Goal: Task Accomplishment & Management: Use online tool/utility

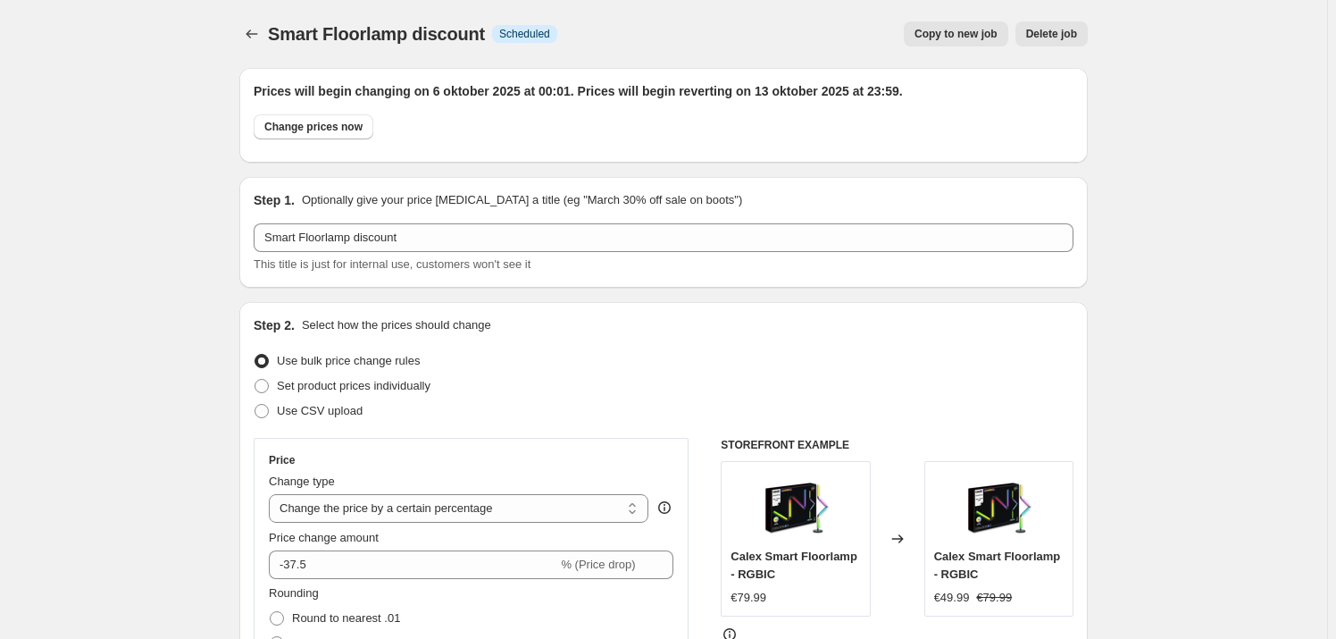
select select "percentage"
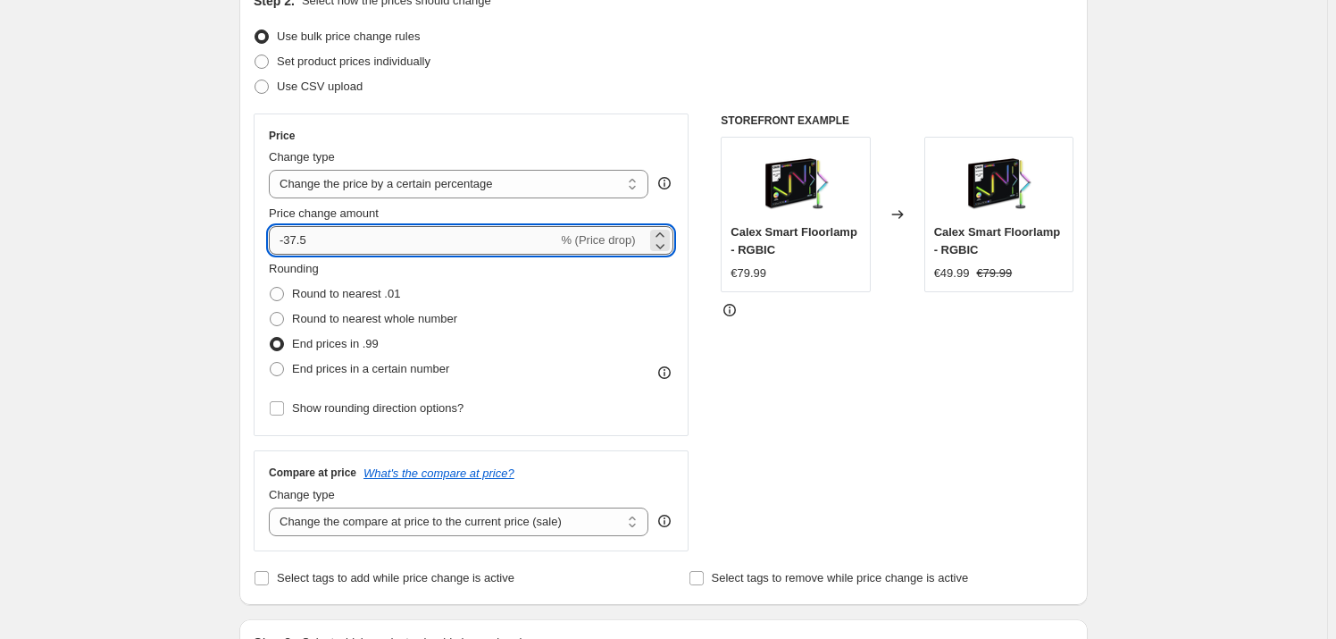
click at [396, 233] on input "-37.5" at bounding box center [413, 240] width 288 height 29
type input "-30"
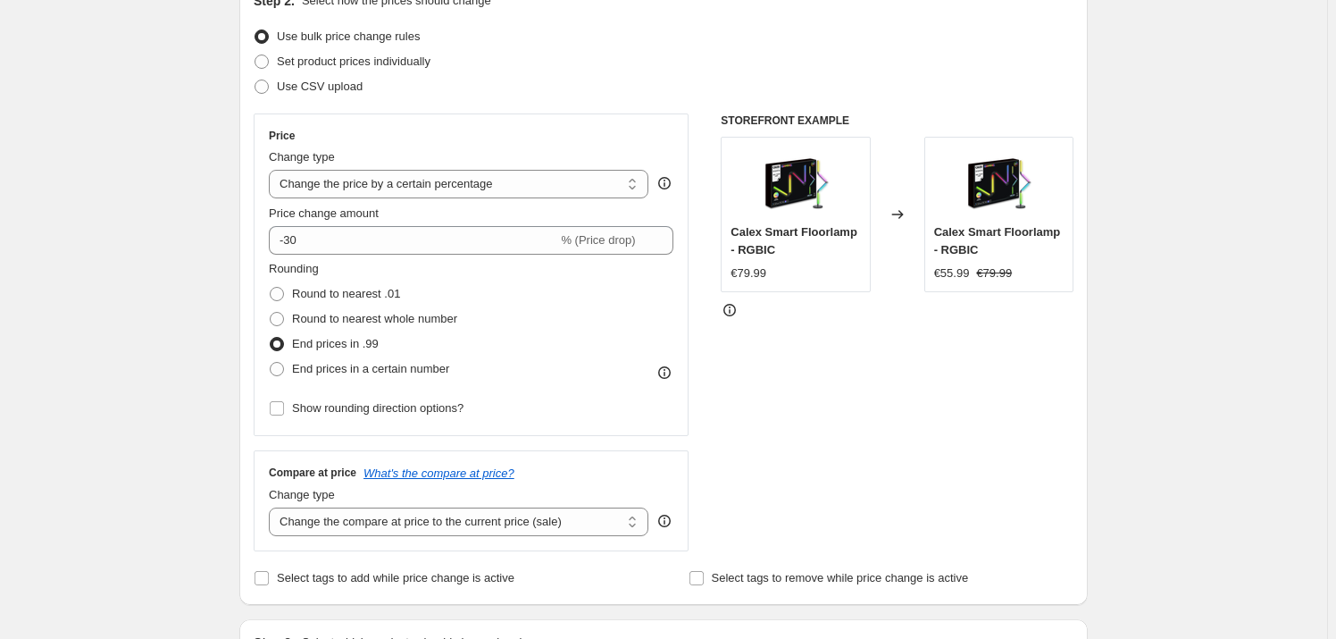
click at [1064, 415] on div "STOREFRONT EXAMPLE Calex Smart Floorlamp - RGBIC €79.99 Changed to Calex Smart …" at bounding box center [897, 332] width 353 height 438
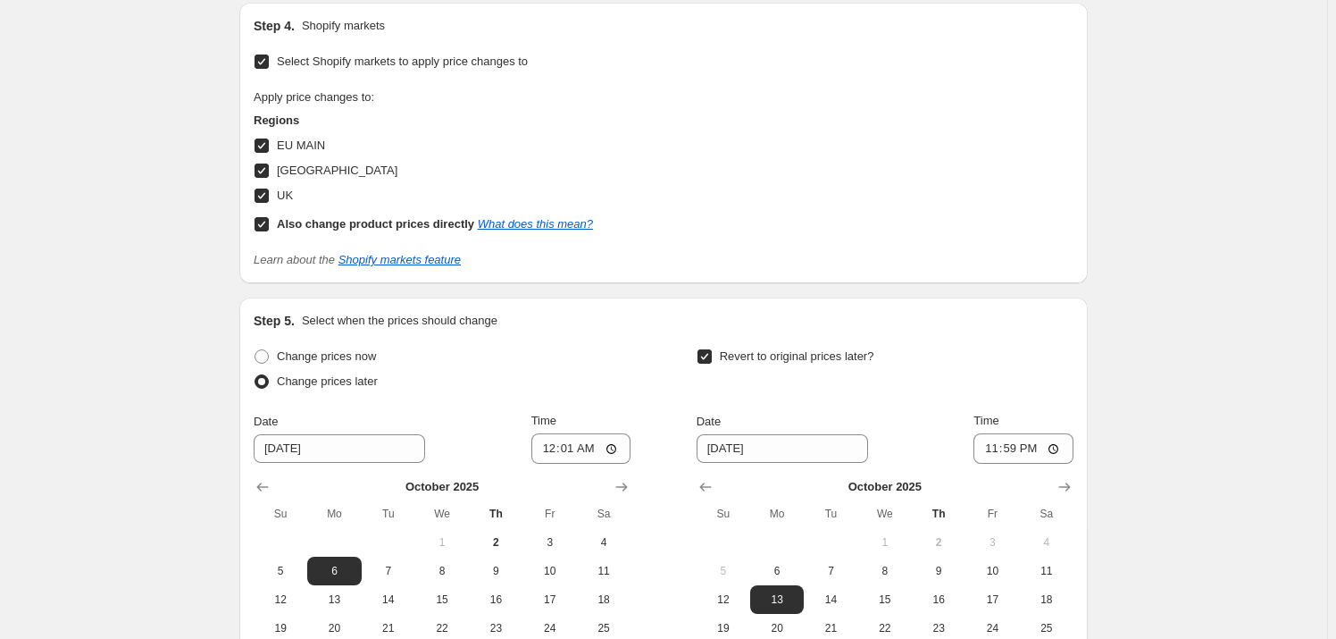
scroll to position [973, 0]
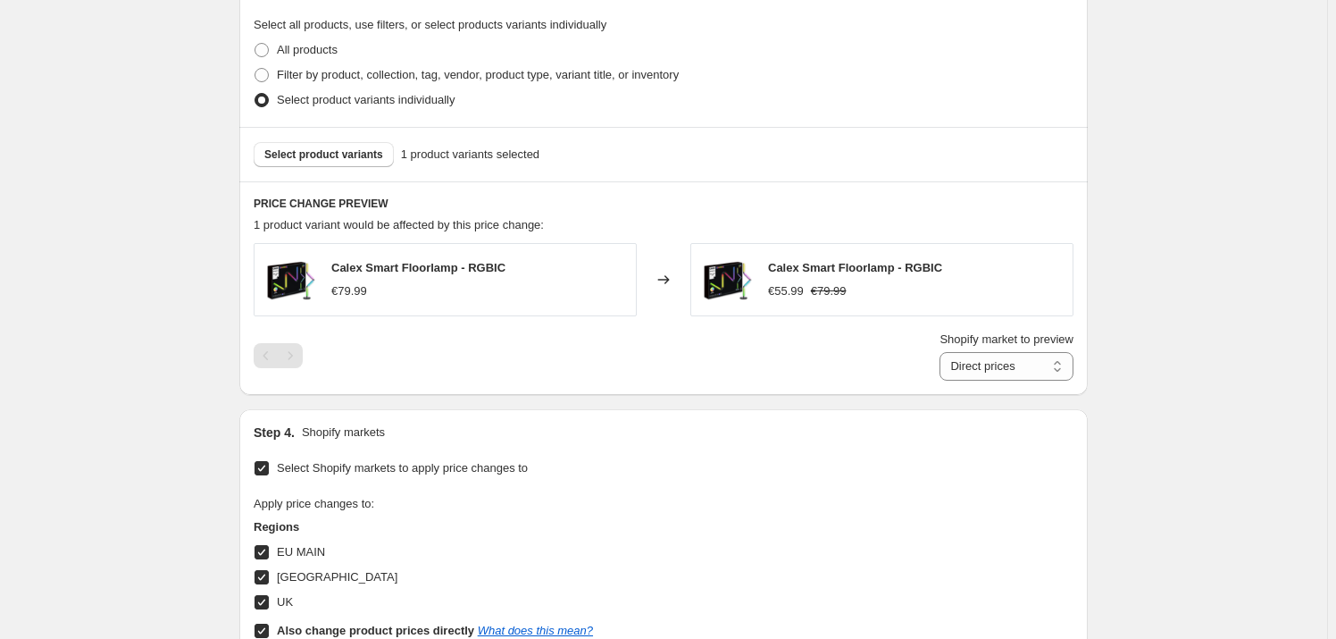
click at [1163, 254] on div "Smart Floorlamp discount. This page is ready Smart Floorlamp discount Info Sche…" at bounding box center [663, 149] width 1327 height 2245
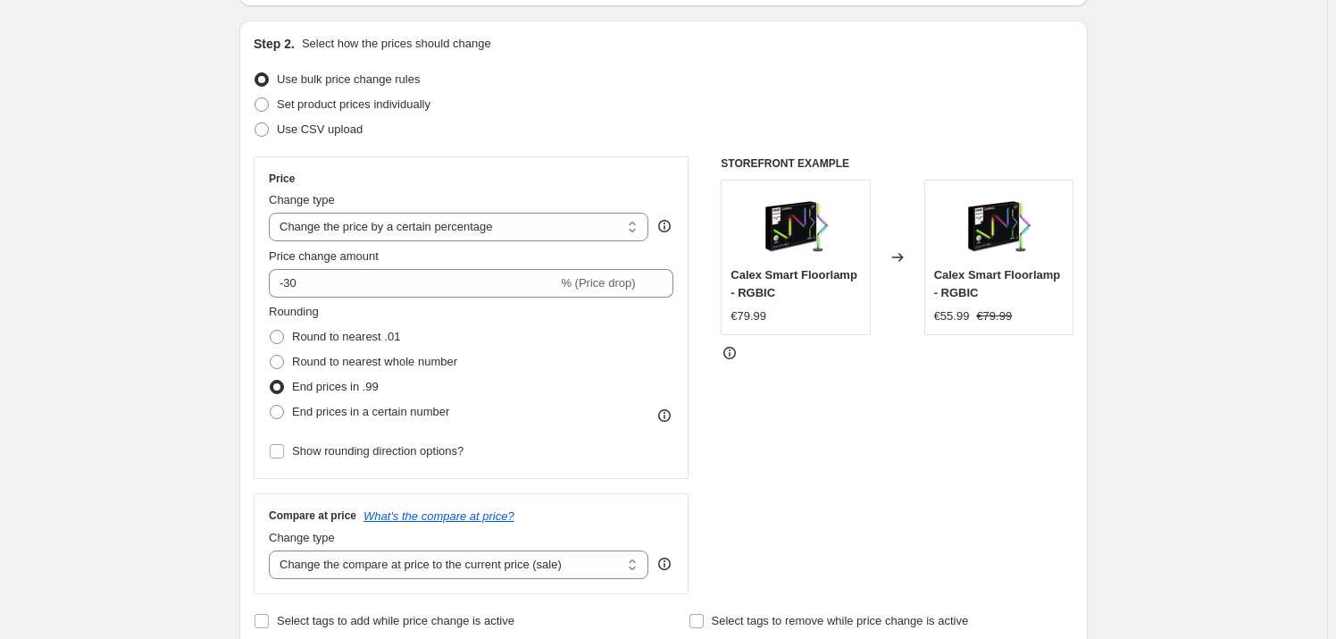
scroll to position [487, 0]
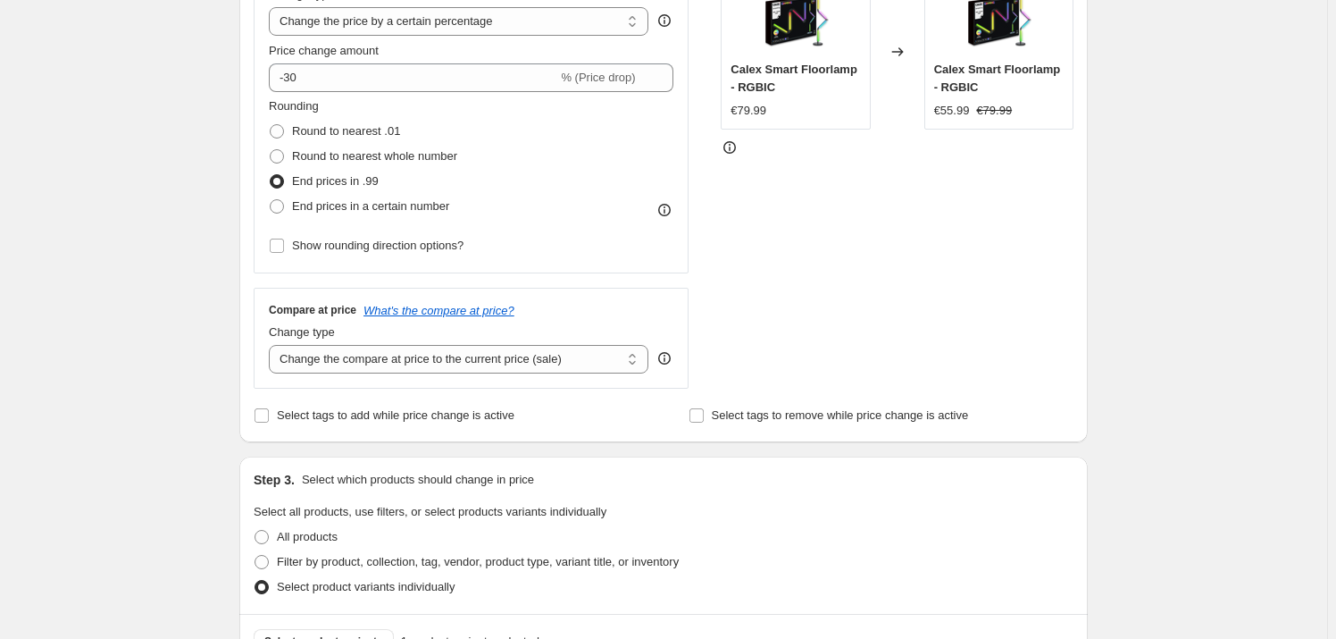
click at [933, 242] on div "STOREFRONT EXAMPLE Calex Smart Floorlamp - RGBIC €79.99 Changed to Calex Smart …" at bounding box center [897, 170] width 353 height 438
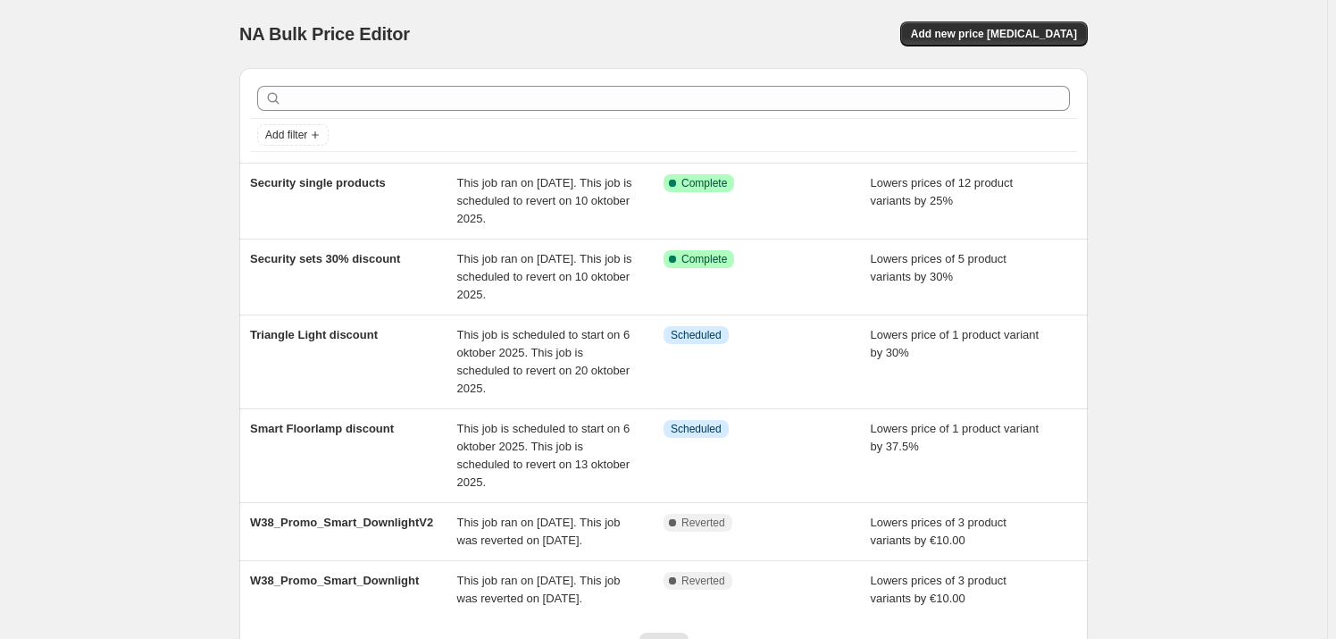
click at [622, 17] on div "NA Bulk Price Editor. This page is ready NA Bulk Price Editor Add new price [ME…" at bounding box center [663, 34] width 848 height 68
click at [78, 162] on div "NA Bulk Price Editor. This page is ready NA Bulk Price Editor Add new price [ME…" at bounding box center [663, 397] width 1327 height 795
